Goal: Transaction & Acquisition: Purchase product/service

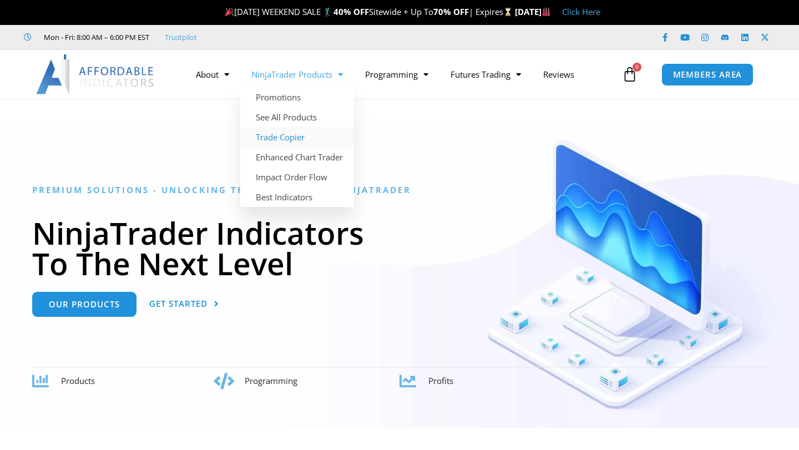
click at [283, 139] on link "Trade Copier" at bounding box center [297, 137] width 114 height 20
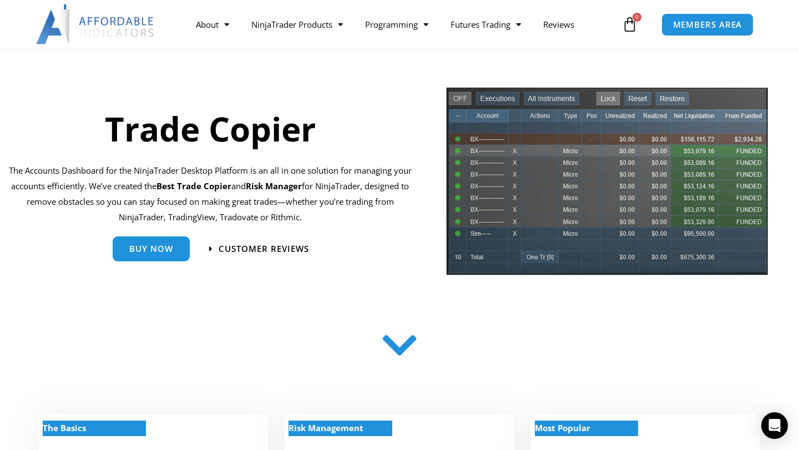
scroll to position [61, 0]
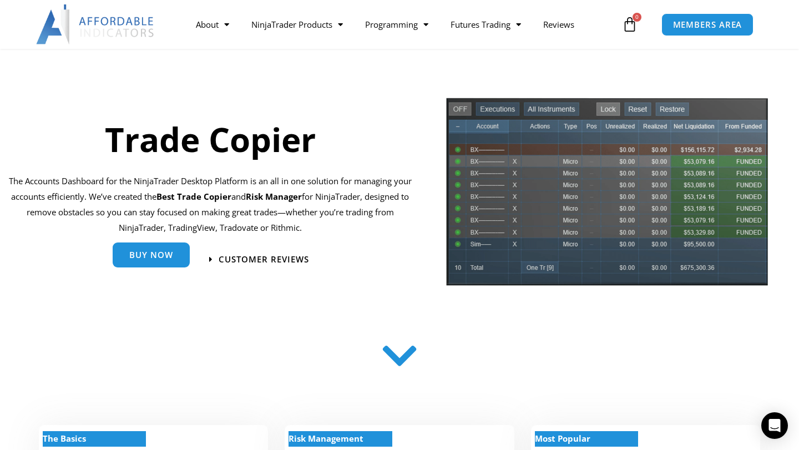
click at [146, 261] on link "Buy Now" at bounding box center [151, 255] width 77 height 25
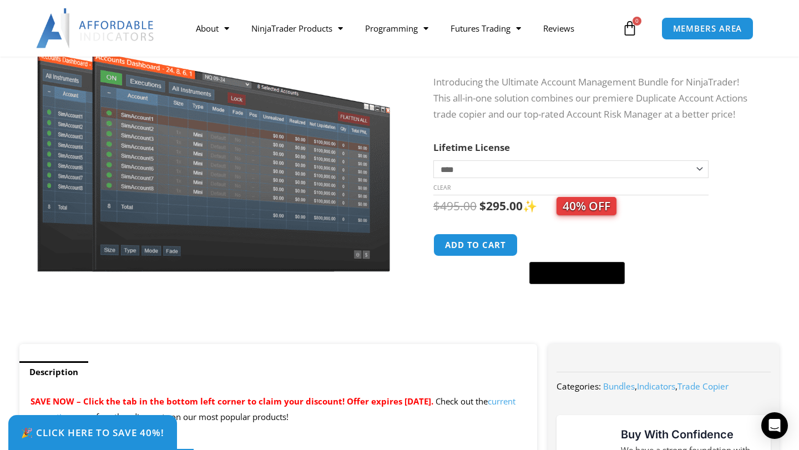
scroll to position [135, 0]
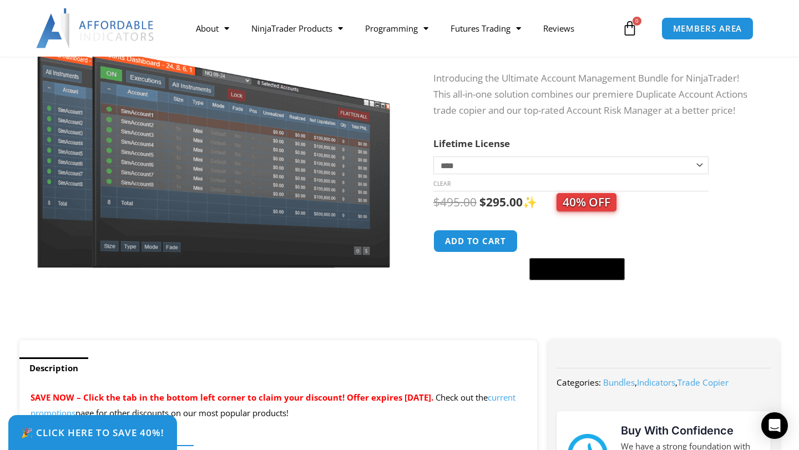
click at [465, 159] on select "**********" at bounding box center [571, 166] width 275 height 18
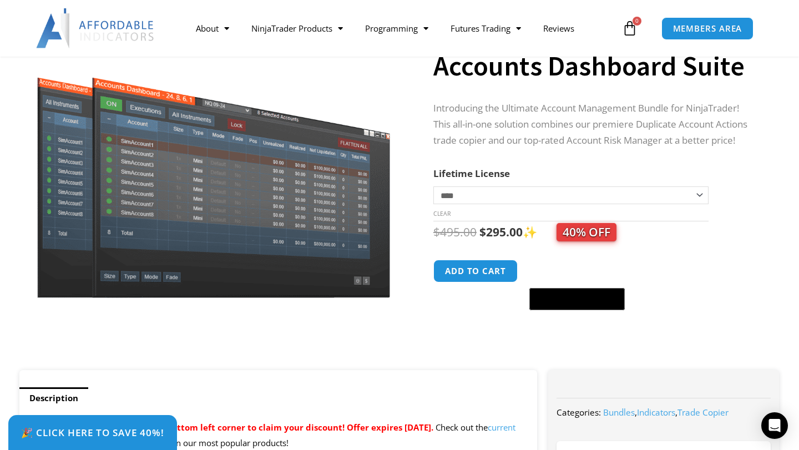
scroll to position [0, 0]
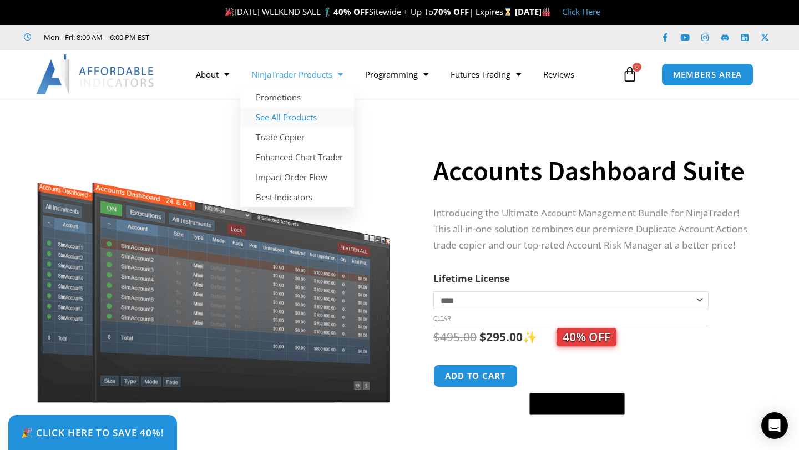
click at [315, 120] on link "See All Products" at bounding box center [297, 117] width 114 height 20
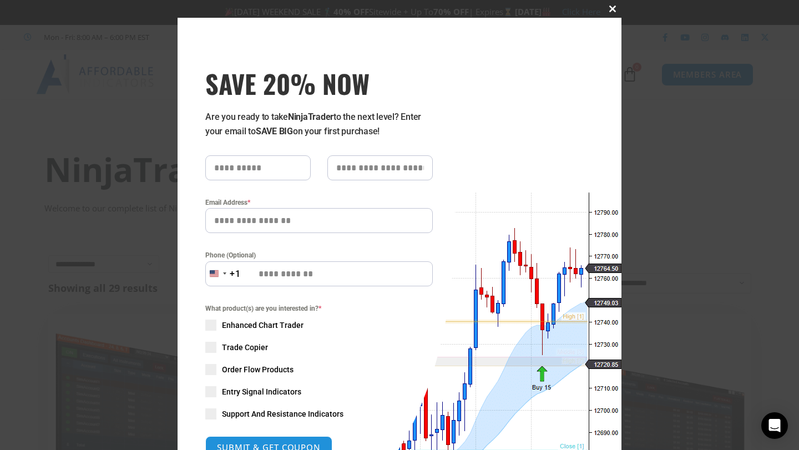
click at [611, 14] on button "Close this module" at bounding box center [613, 9] width 18 height 18
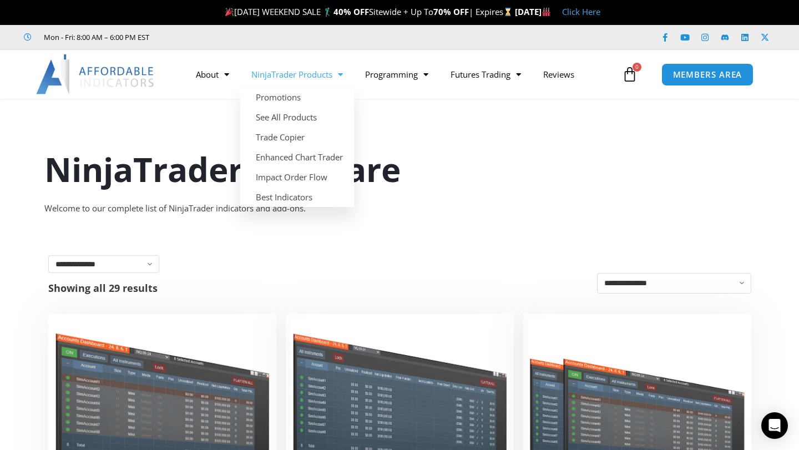
click at [336, 67] on span "Menu" at bounding box center [338, 74] width 11 height 19
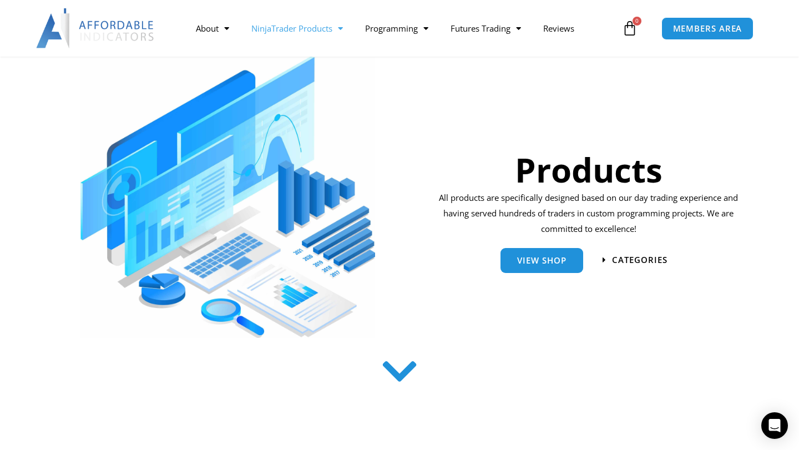
scroll to position [154, 0]
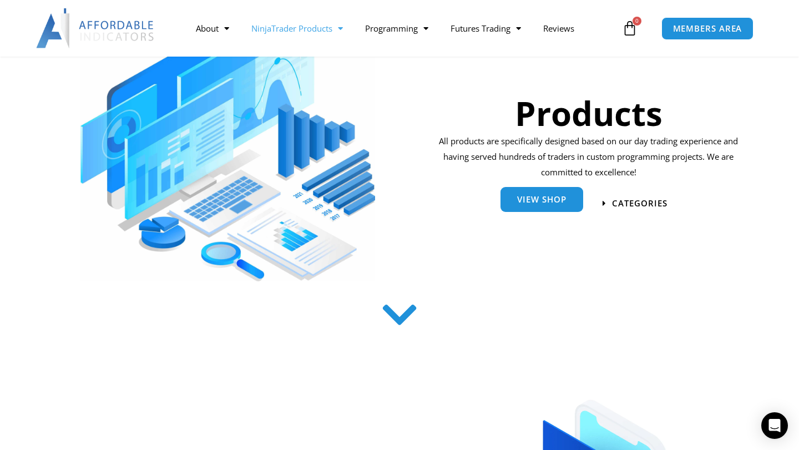
click at [546, 201] on span "View Shop" at bounding box center [541, 199] width 49 height 8
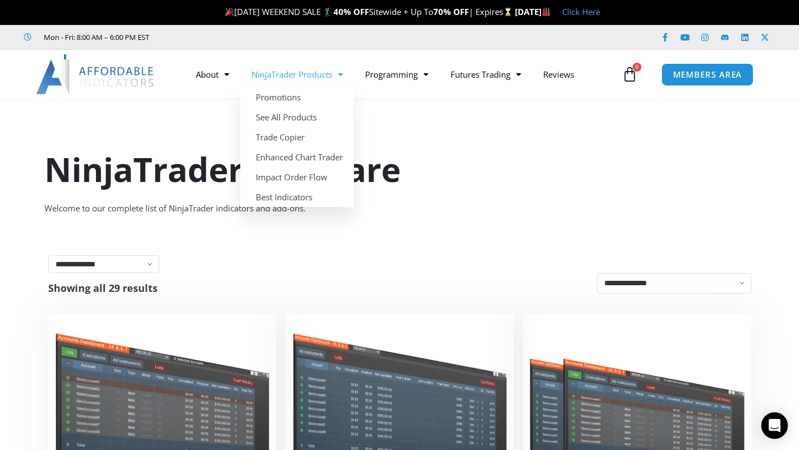
click at [330, 78] on link "NinjaTrader Products" at bounding box center [297, 75] width 114 height 26
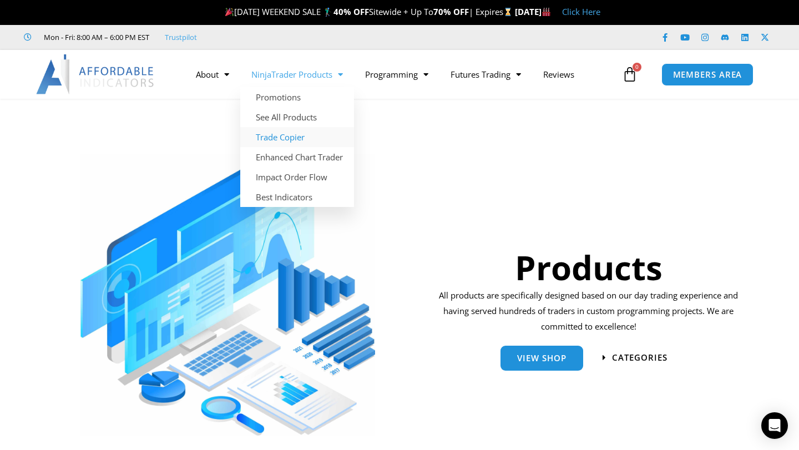
click at [299, 136] on link "Trade Copier" at bounding box center [297, 137] width 114 height 20
